Goal: Information Seeking & Learning: Find specific fact

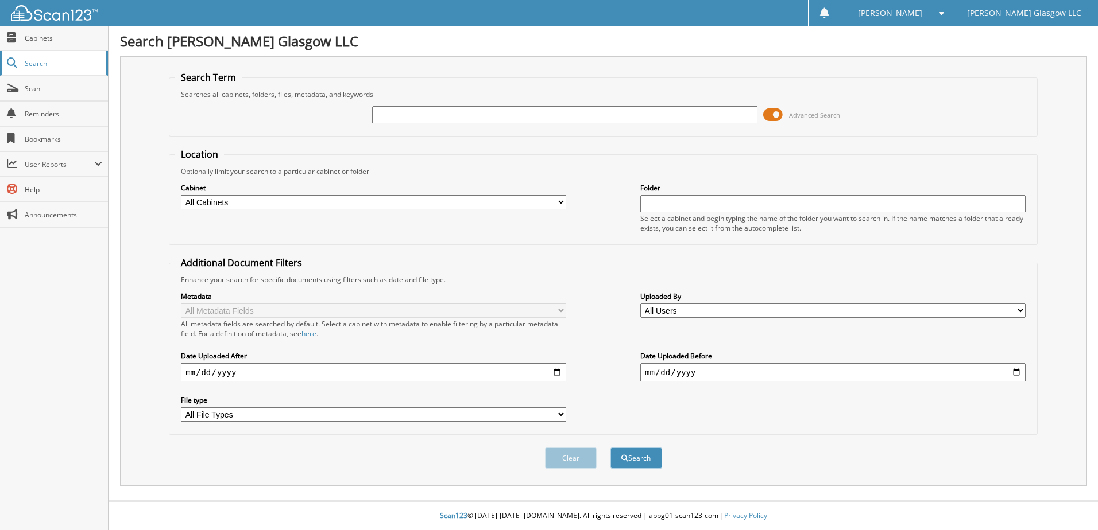
click at [36, 61] on span "Search" at bounding box center [63, 64] width 76 height 10
click at [405, 113] on input "text" at bounding box center [564, 114] width 385 height 17
type input "SZ175193"
click at [610, 448] on button "Search" at bounding box center [636, 458] width 52 height 21
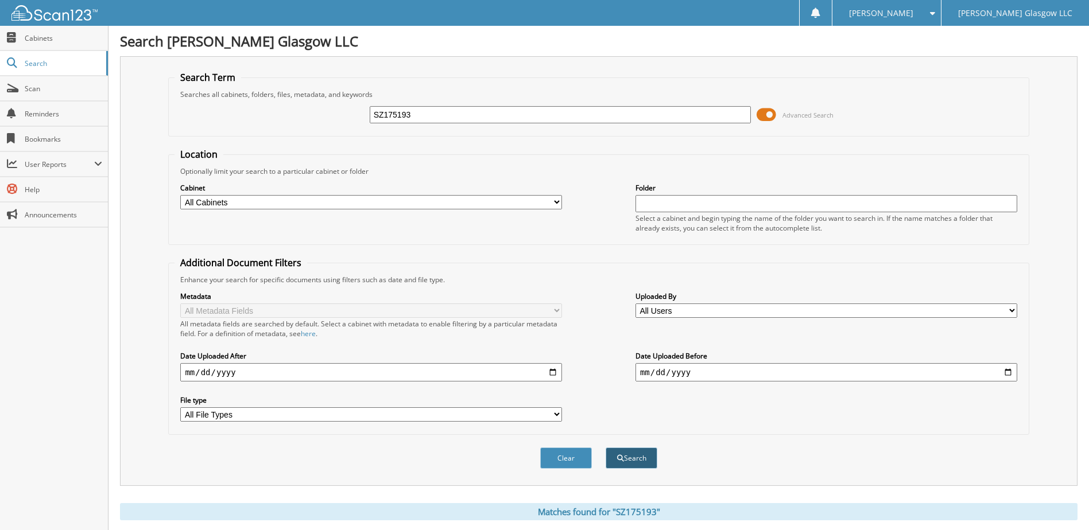
click at [636, 458] on button "Search" at bounding box center [632, 458] width 52 height 21
click at [131, 147] on div "Search Term Searches all cabinets, folders, files, metadata, and keywords SZ175…" at bounding box center [599, 271] width 958 height 430
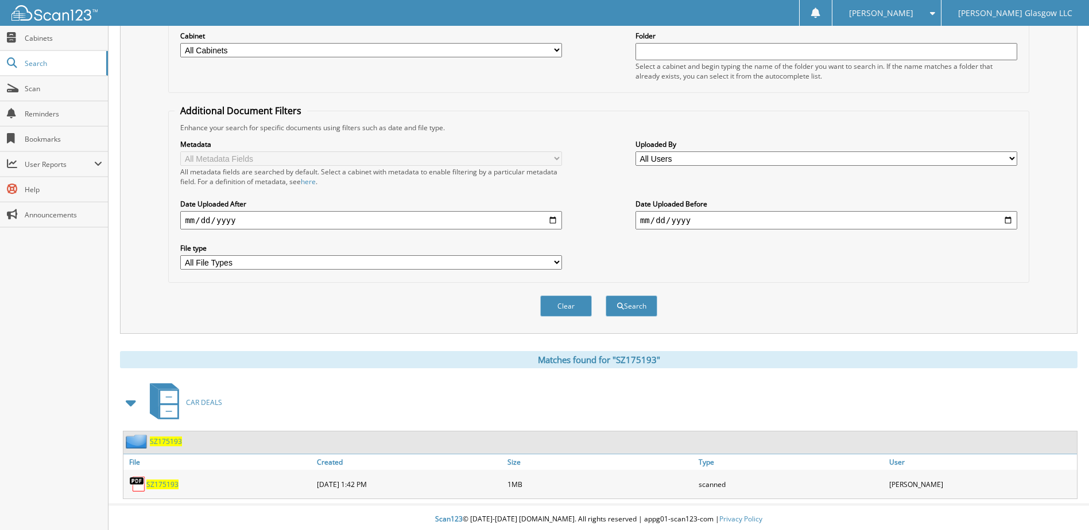
scroll to position [156, 0]
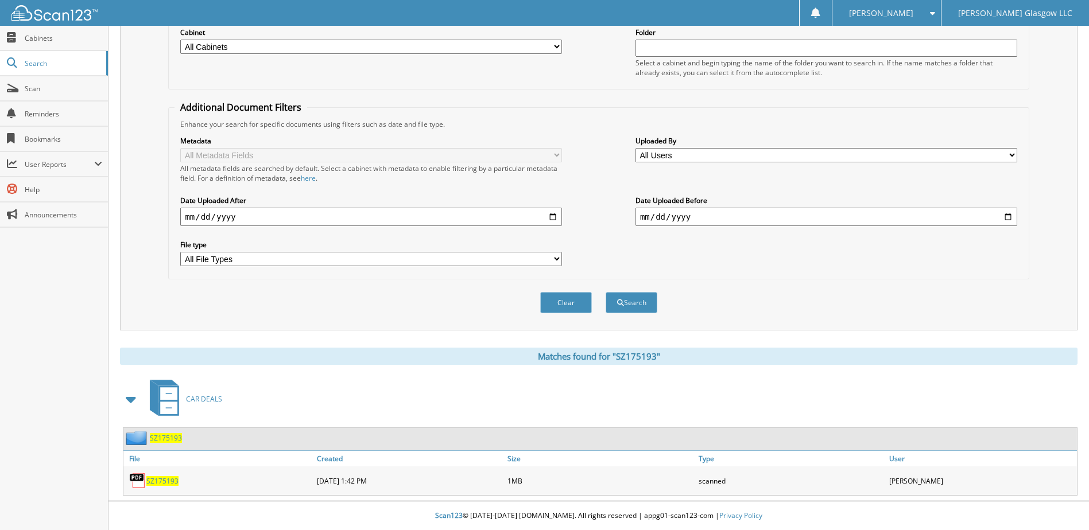
click at [158, 482] on span "SZ175193" at bounding box center [162, 481] width 32 height 10
click at [791, 277] on fieldset "Additional Document Filters Enhance your search for specific documents using fi…" at bounding box center [598, 190] width 861 height 179
click at [170, 439] on span "SZ175193" at bounding box center [166, 438] width 32 height 10
